Goal: Find specific page/section: Find specific page/section

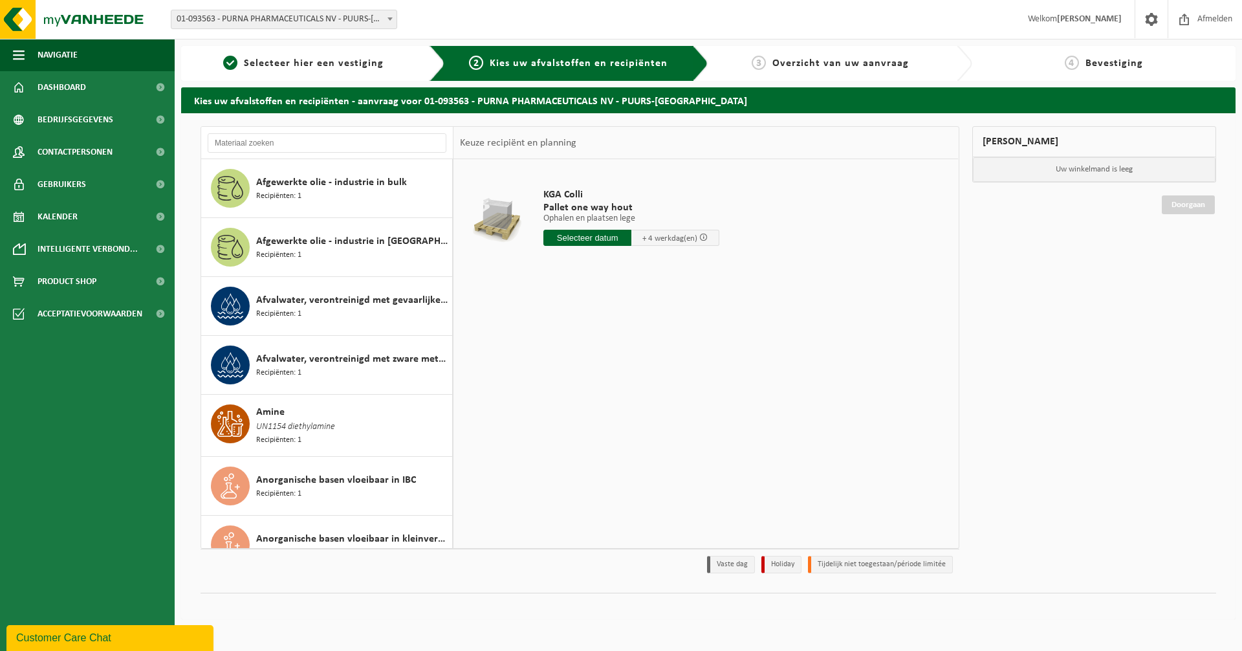
scroll to position [1759, 0]
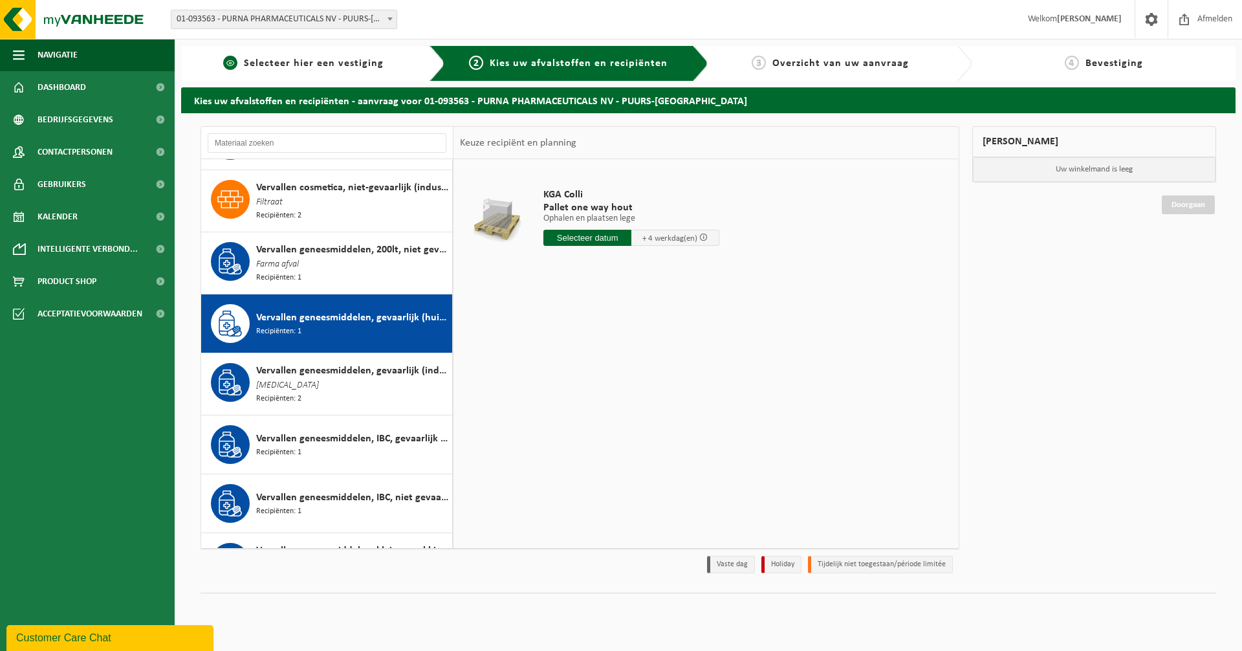
click at [276, 58] on span "Selecteer hier een vestiging" at bounding box center [314, 63] width 140 height 10
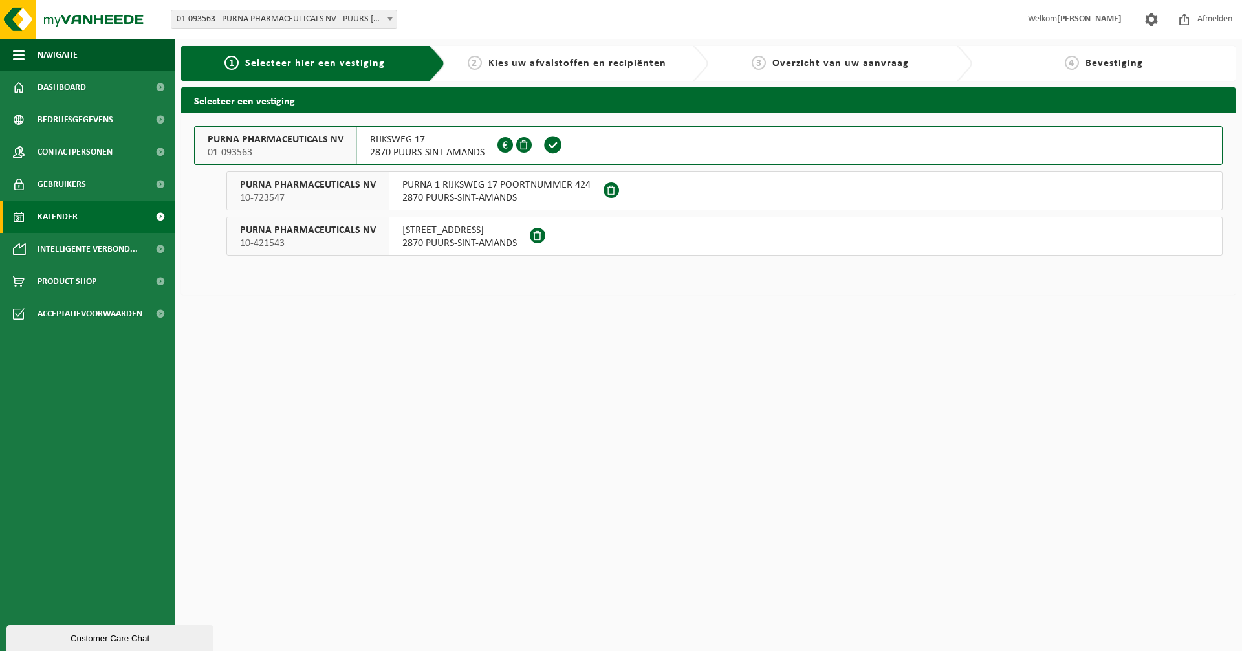
click at [58, 215] on span "Kalender" at bounding box center [58, 217] width 40 height 32
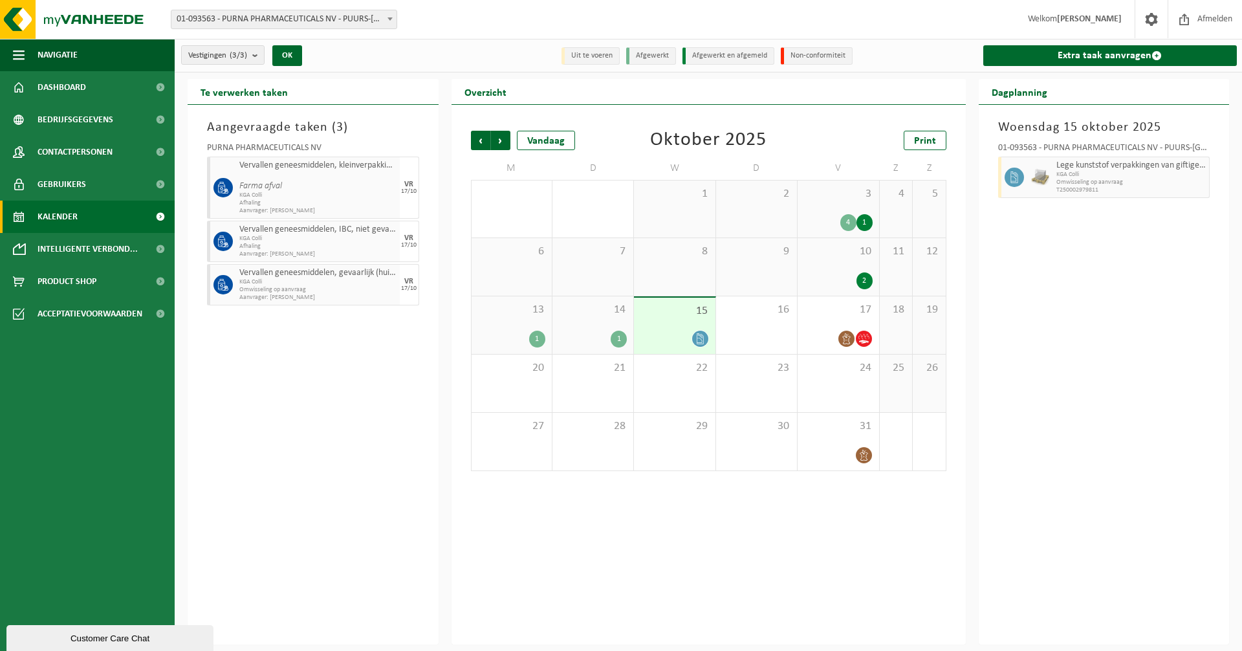
click at [605, 331] on div "1" at bounding box center [593, 339] width 68 height 17
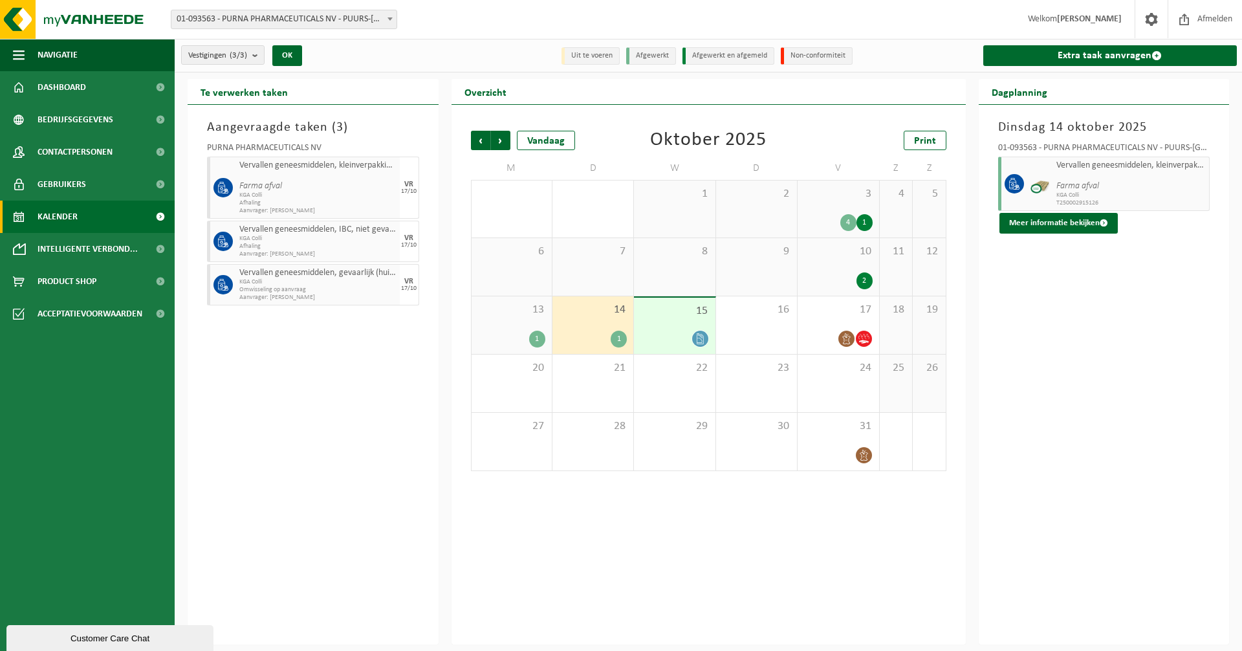
click at [690, 324] on div "15" at bounding box center [674, 326] width 81 height 56
